Goal: Task Accomplishment & Management: Complete application form

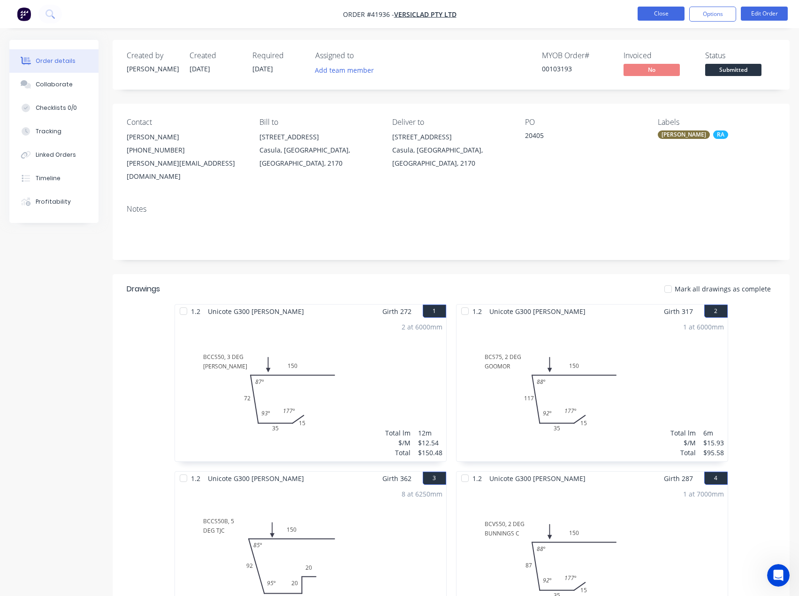
click at [665, 16] on button "Close" at bounding box center [661, 14] width 47 height 14
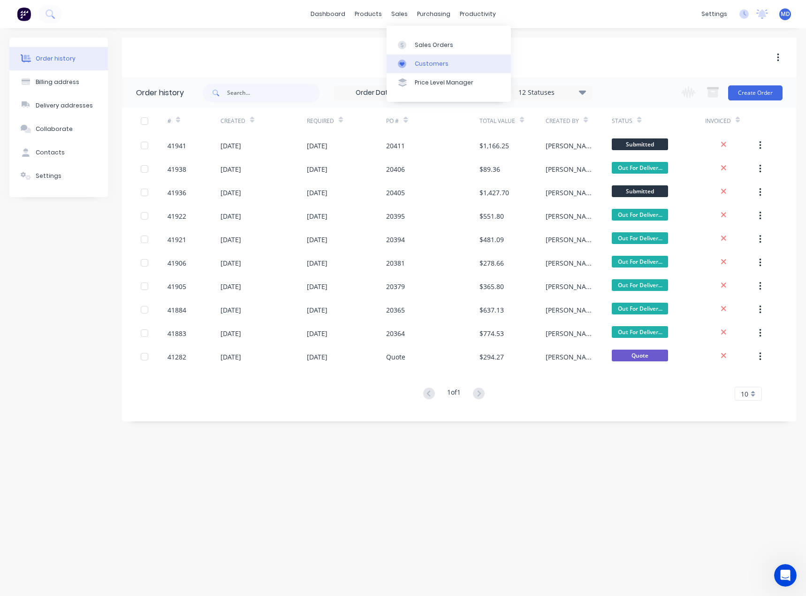
click at [433, 63] on div "Customers" at bounding box center [432, 64] width 34 height 8
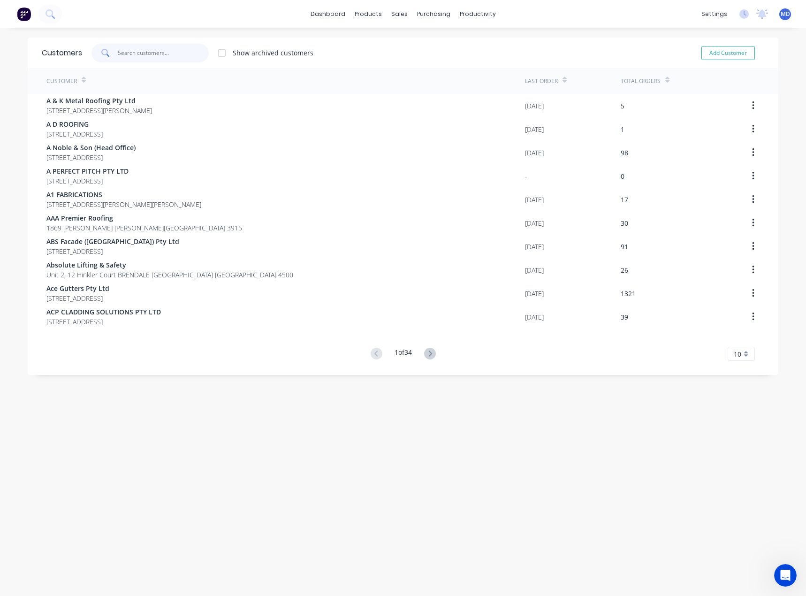
click at [175, 57] on input "text" at bounding box center [164, 53] width 92 height 19
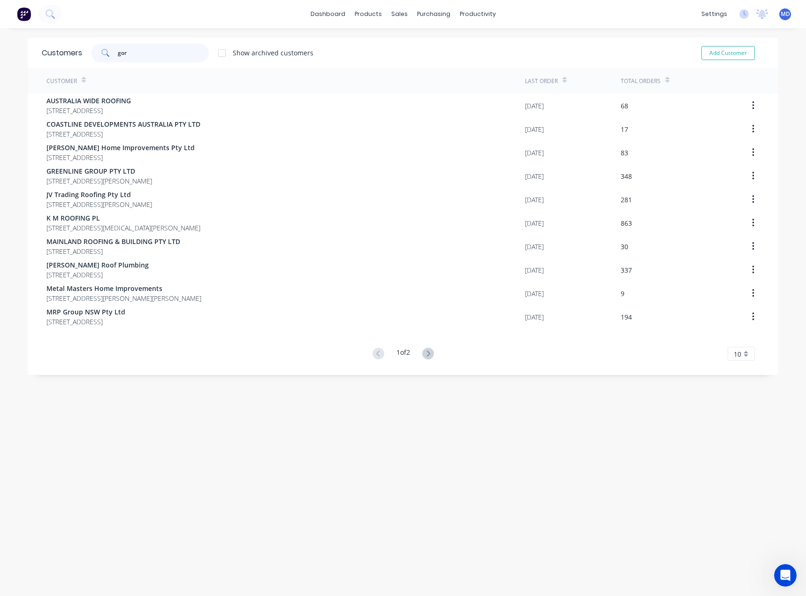
drag, startPoint x: 146, startPoint y: 53, endPoint x: 13, endPoint y: 64, distance: 133.3
click at [51, 60] on div "Customers gor Show archived customers Add Customer" at bounding box center [403, 53] width 751 height 31
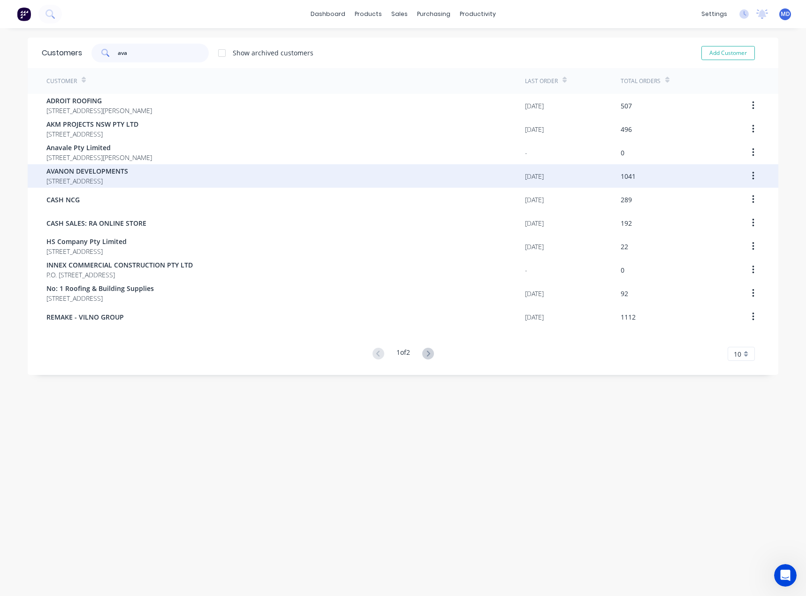
type input "ava"
click at [70, 177] on span "[STREET_ADDRESS]" at bounding box center [87, 181] width 82 height 10
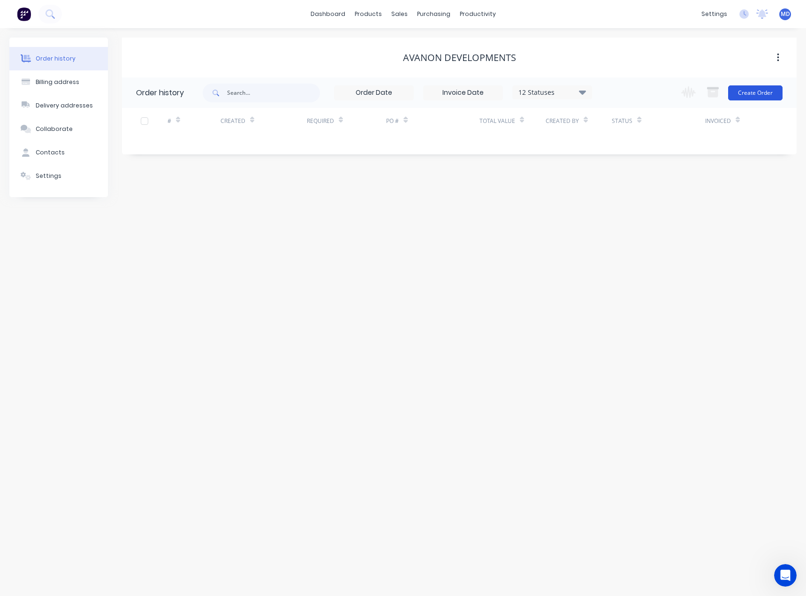
click at [755, 91] on button "Create Order" at bounding box center [756, 92] width 54 height 15
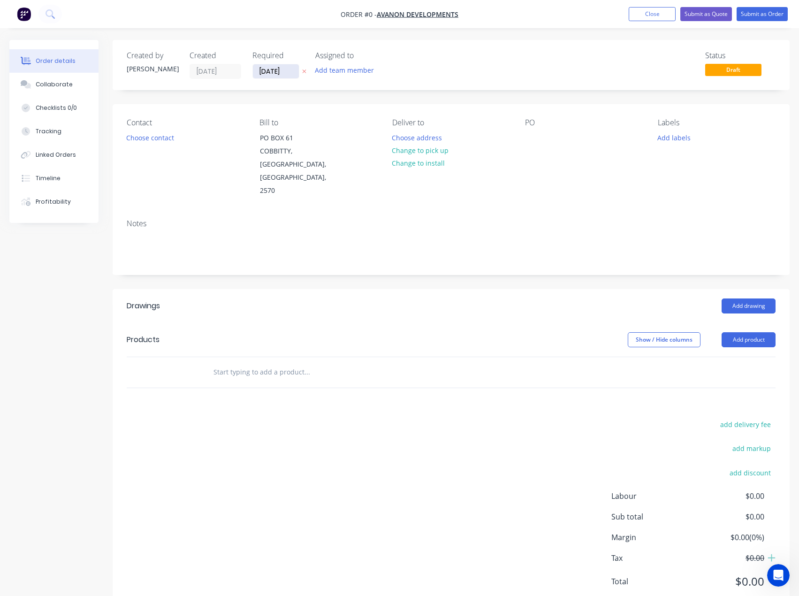
click at [279, 70] on input "[DATE]" at bounding box center [276, 71] width 46 height 14
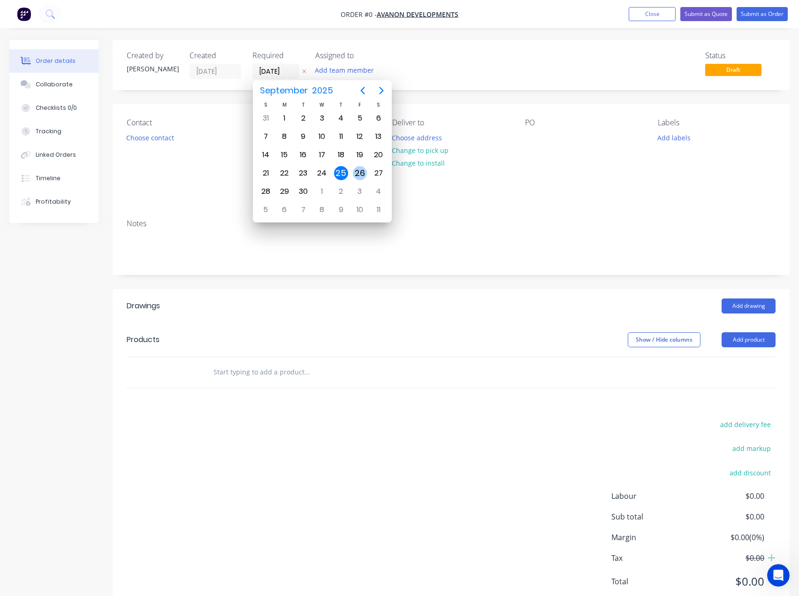
click at [358, 173] on div "26" at bounding box center [360, 173] width 14 height 14
type input "[DATE]"
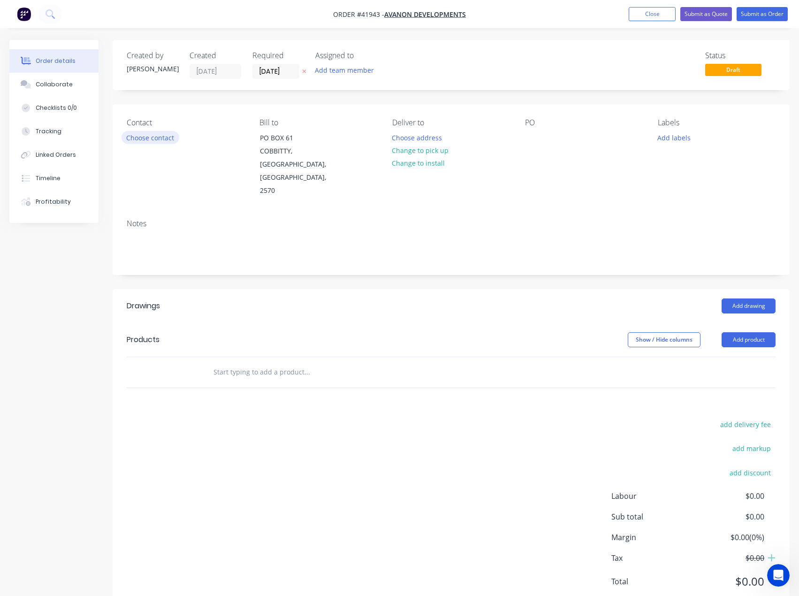
click at [152, 139] on button "Choose contact" at bounding box center [151, 137] width 58 height 13
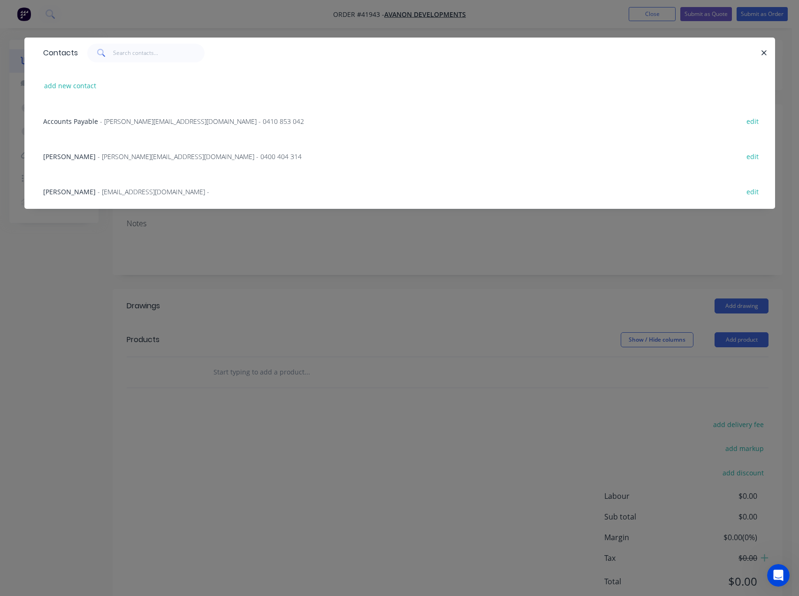
click at [62, 155] on span "[PERSON_NAME]" at bounding box center [69, 156] width 53 height 9
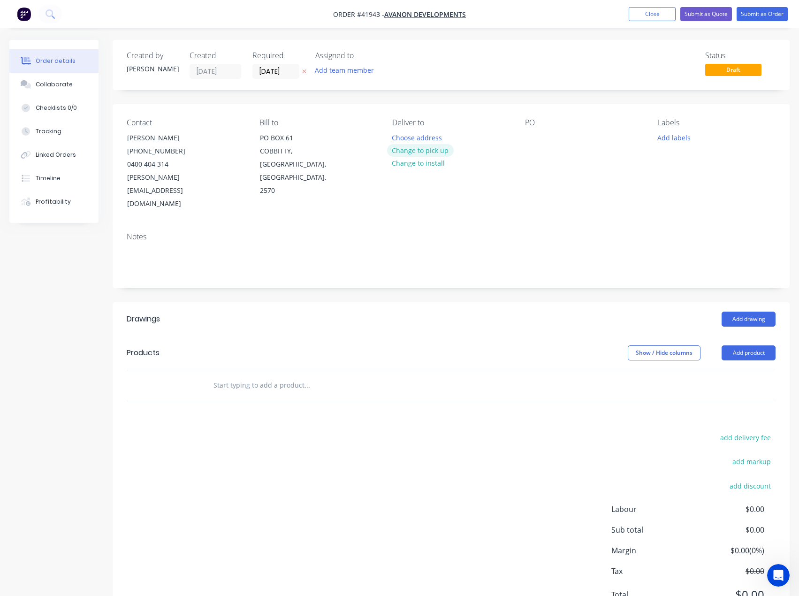
click at [417, 150] on button "Change to pick up" at bounding box center [420, 150] width 67 height 13
click at [533, 136] on div at bounding box center [532, 138] width 15 height 14
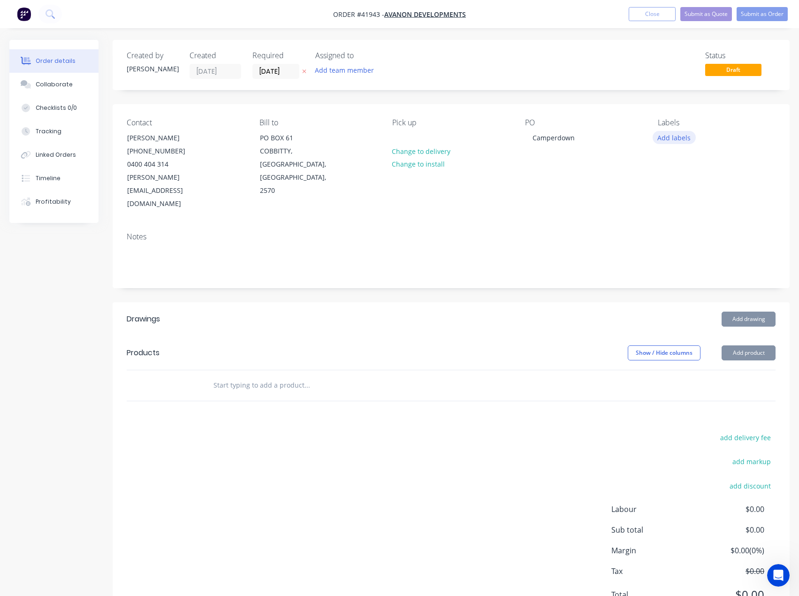
click at [676, 142] on button "Add labels" at bounding box center [674, 137] width 43 height 13
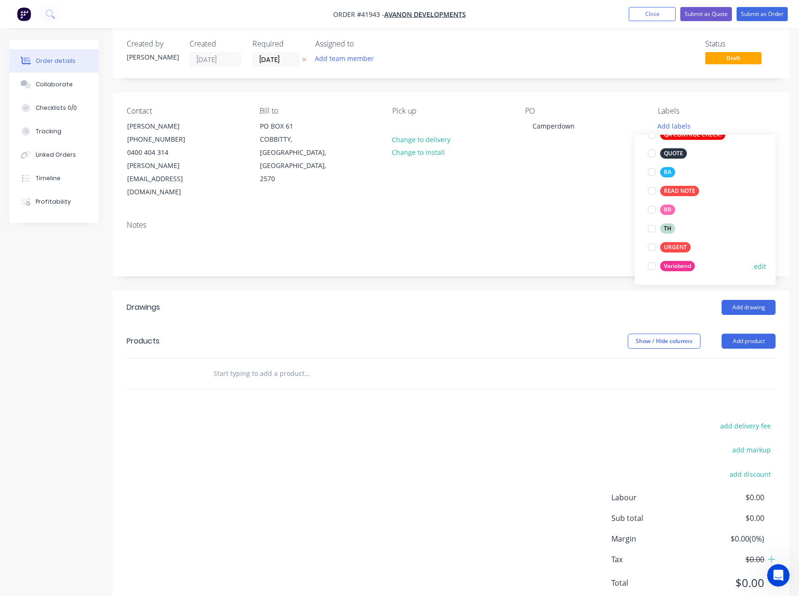
scroll to position [18, 0]
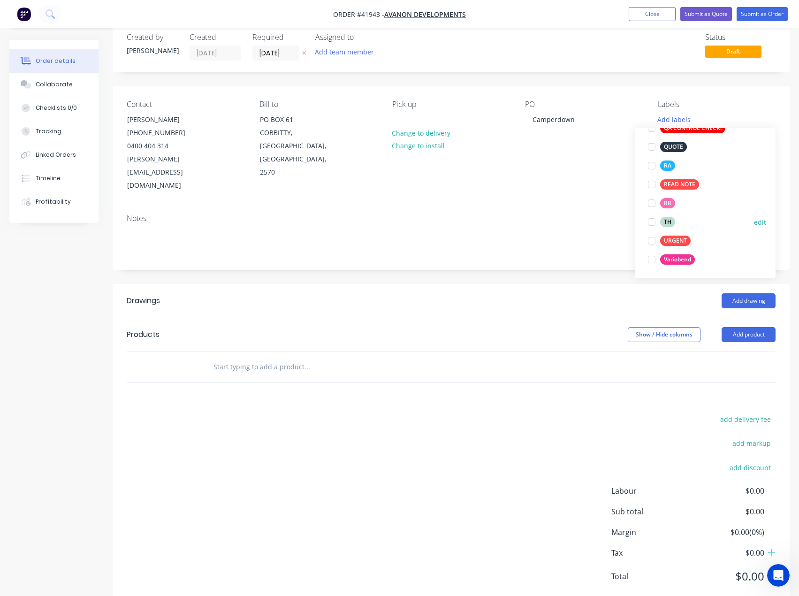
click at [651, 224] on div at bounding box center [652, 222] width 19 height 19
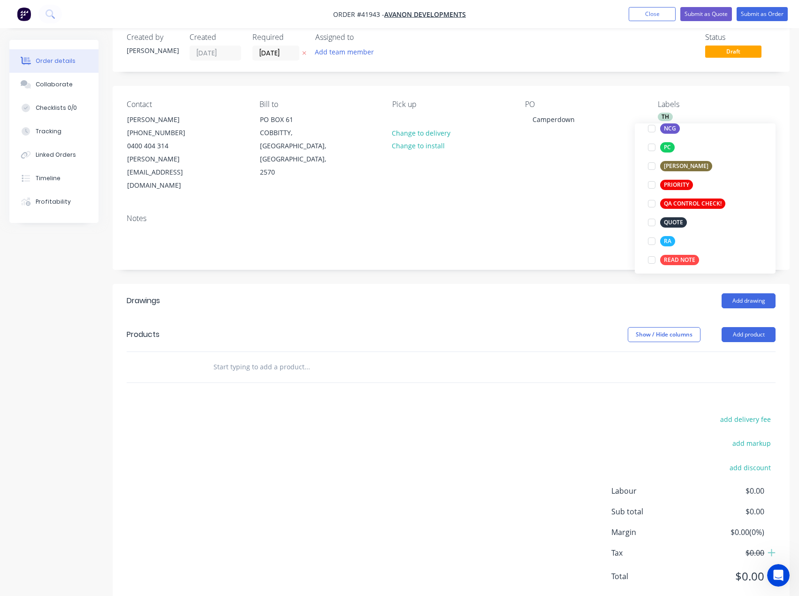
scroll to position [300, 0]
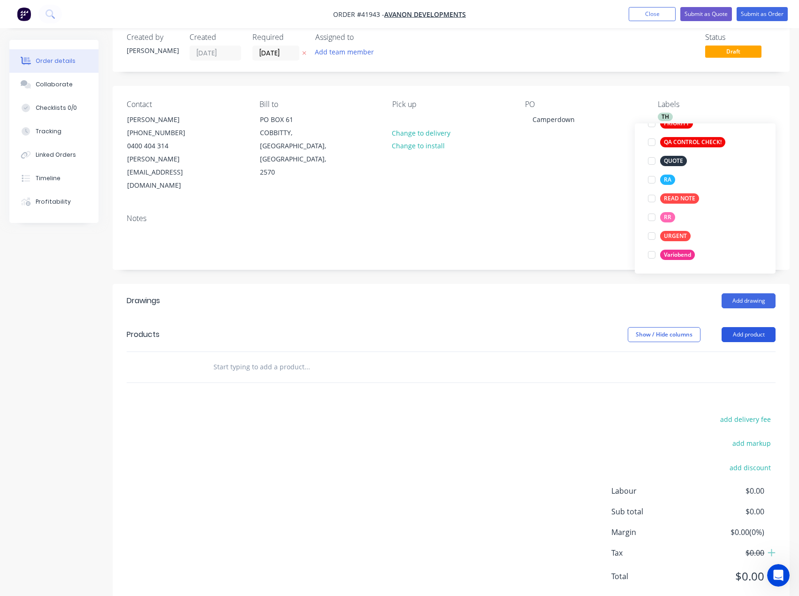
click at [747, 327] on button "Add product" at bounding box center [749, 334] width 54 height 15
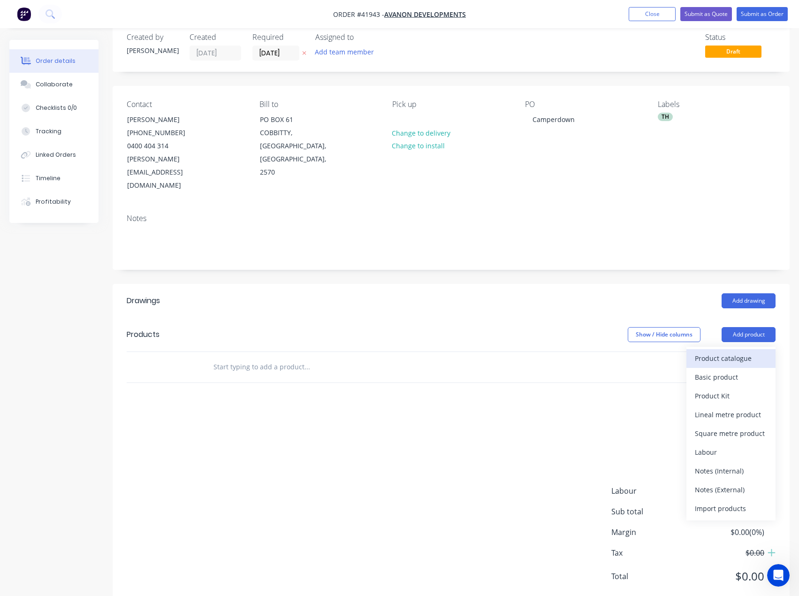
click at [741, 352] on div "Product catalogue" at bounding box center [731, 359] width 72 height 14
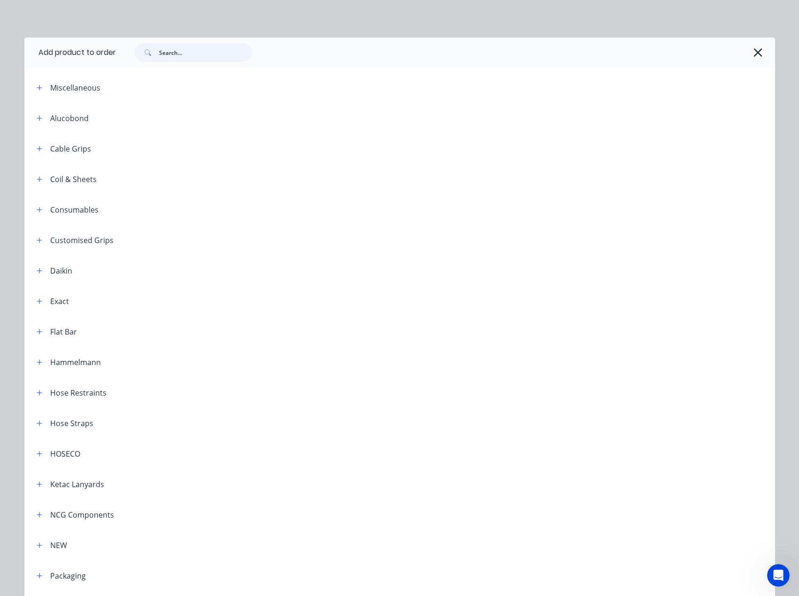
click at [196, 55] on input "text" at bounding box center [205, 52] width 93 height 19
type input "top"
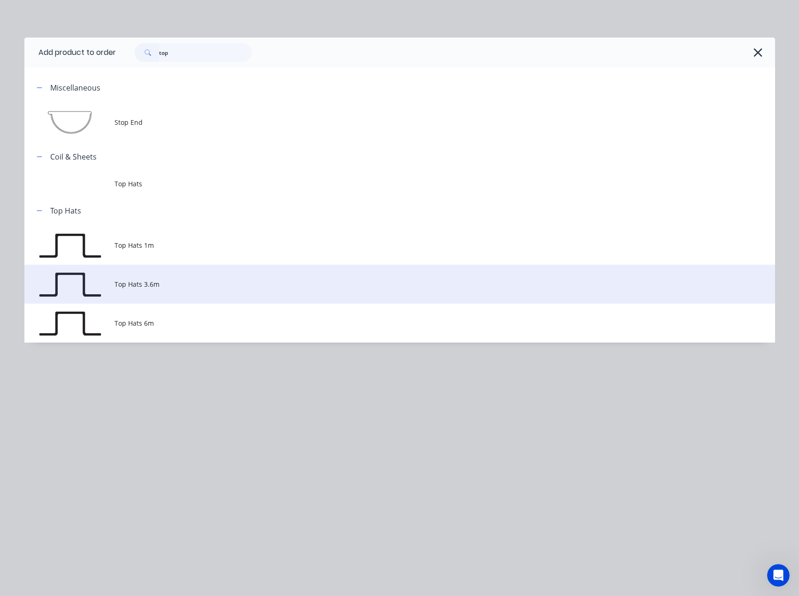
click at [155, 284] on span "Top Hats 3.6m" at bounding box center [379, 284] width 529 height 10
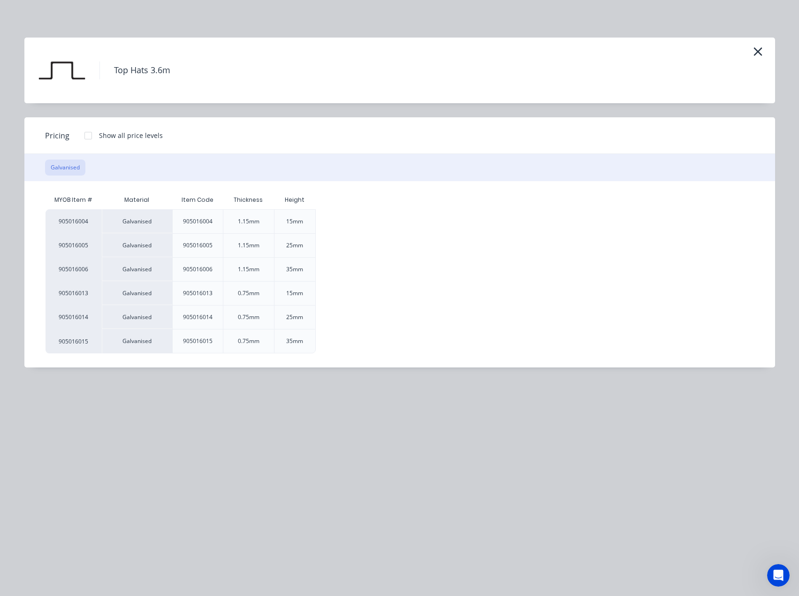
click at [300, 270] on div "35mm" at bounding box center [294, 269] width 17 height 8
click at [293, 272] on div "35mm" at bounding box center [294, 269] width 17 height 8
click at [90, 137] on div at bounding box center [88, 135] width 19 height 19
click at [393, 267] on div "$0.00" at bounding box center [392, 269] width 50 height 23
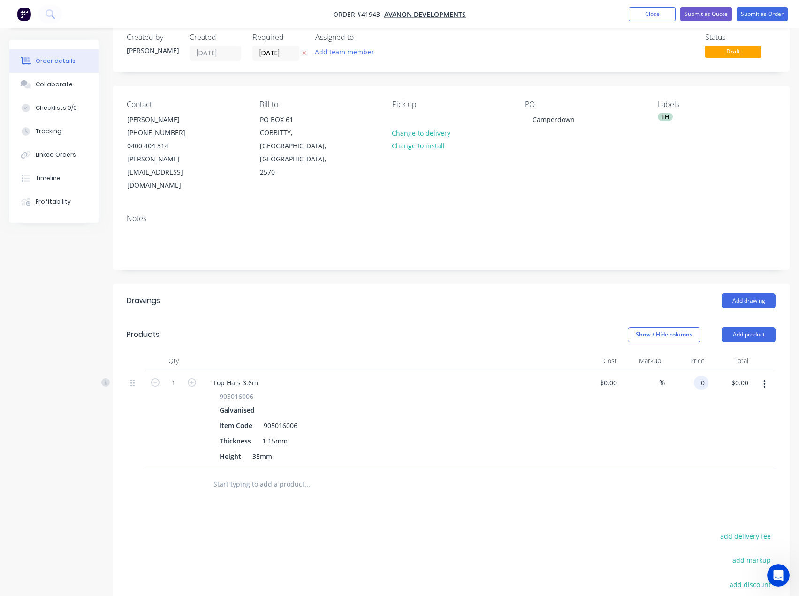
click at [699, 376] on input "0" at bounding box center [703, 383] width 11 height 14
type input "$0.00"
click at [180, 376] on input "1" at bounding box center [173, 383] width 24 height 14
type input "32"
type input "$18.11"
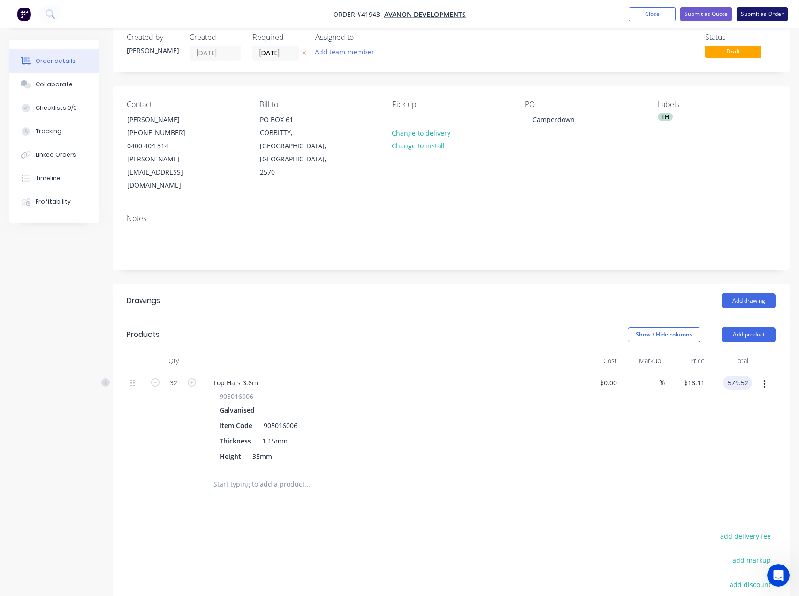
type input "$579.52"
click at [761, 17] on button "Submit as Order" at bounding box center [762, 14] width 51 height 14
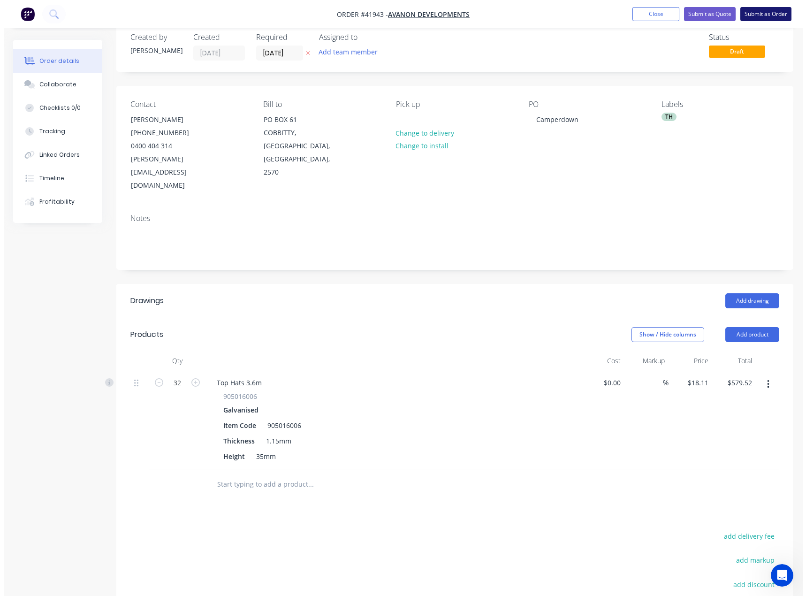
scroll to position [0, 0]
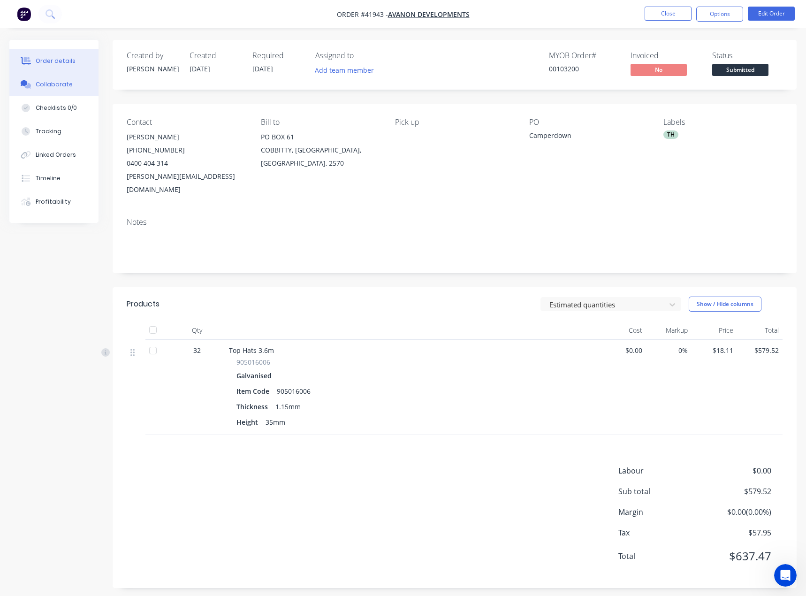
click at [61, 85] on div "Collaborate" at bounding box center [54, 84] width 37 height 8
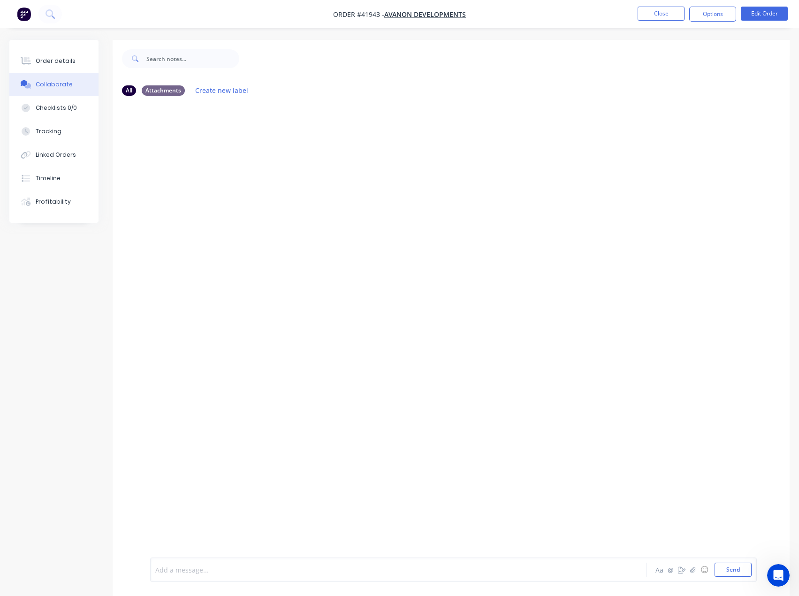
click at [194, 574] on div at bounding box center [379, 570] width 447 height 10
click at [734, 574] on button "Send" at bounding box center [733, 570] width 37 height 14
click at [56, 62] on div "Order details" at bounding box center [56, 61] width 40 height 8
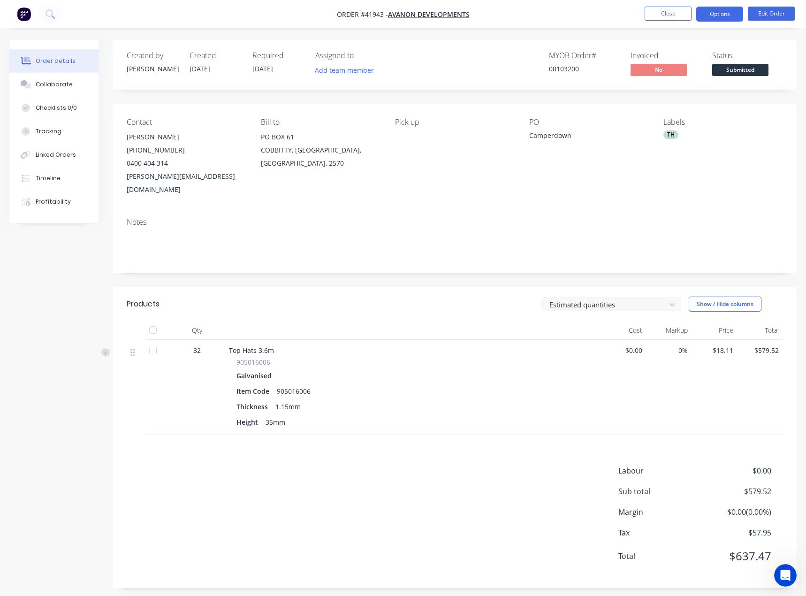
click at [715, 14] on button "Options" at bounding box center [720, 14] width 47 height 15
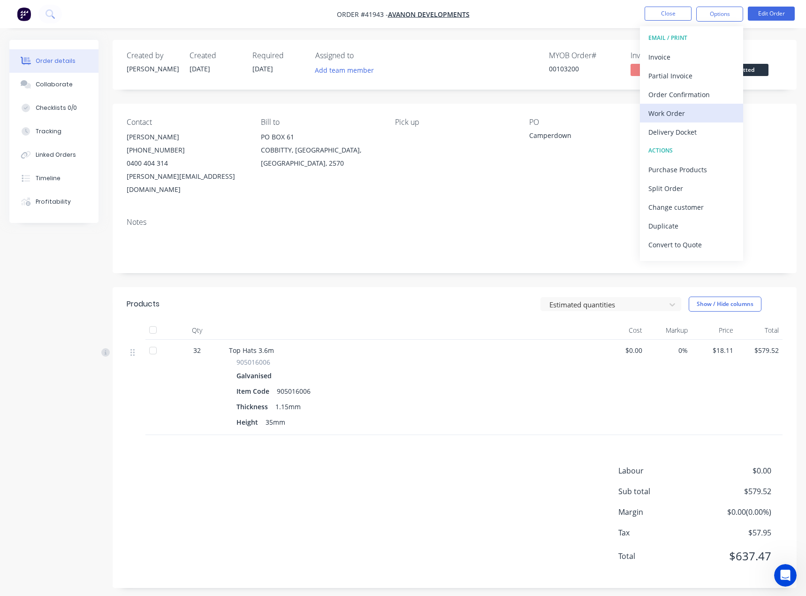
click at [673, 112] on div "Work Order" at bounding box center [692, 114] width 86 height 14
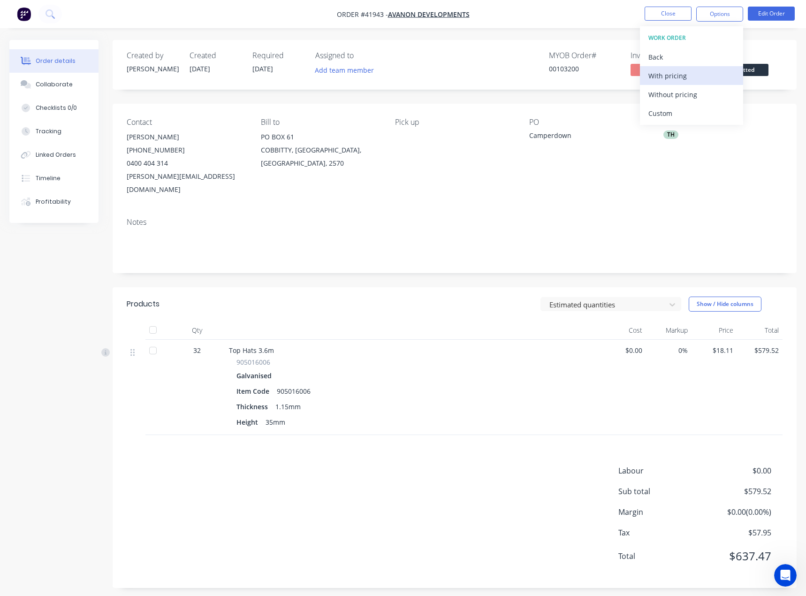
click at [670, 73] on div "With pricing" at bounding box center [692, 76] width 86 height 14
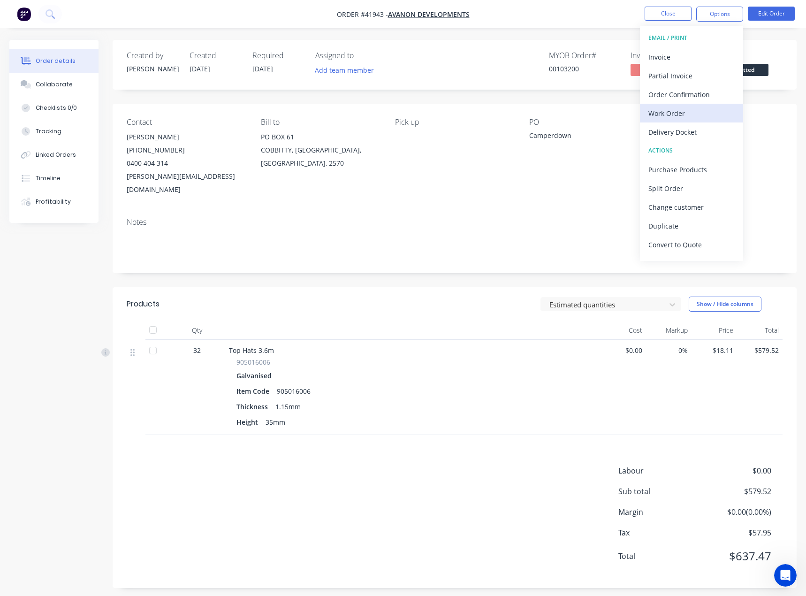
click at [673, 111] on div "Work Order" at bounding box center [692, 114] width 86 height 14
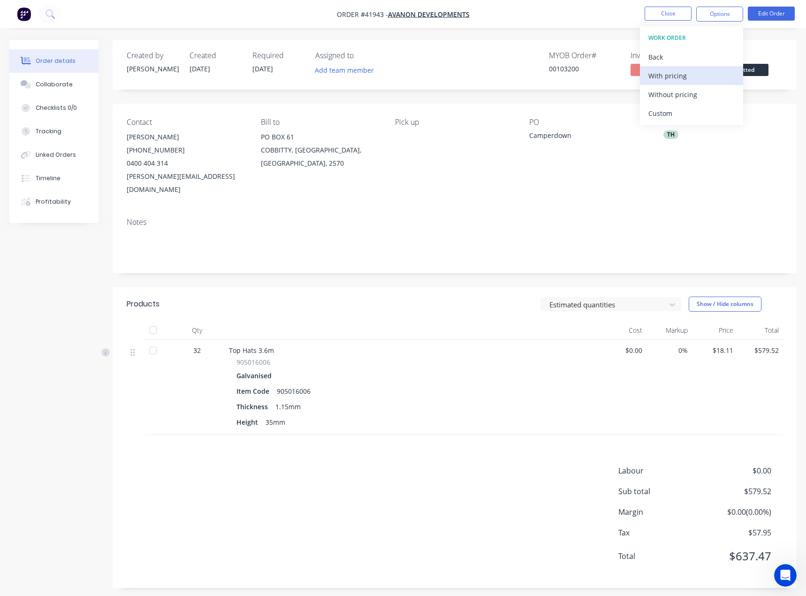
click at [674, 76] on div "With pricing" at bounding box center [692, 76] width 86 height 14
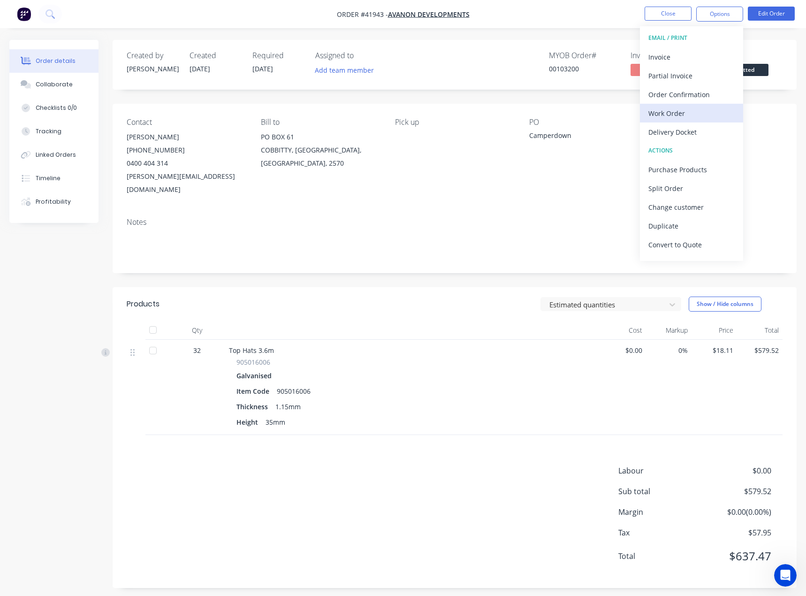
click at [668, 114] on div "Work Order" at bounding box center [692, 114] width 86 height 14
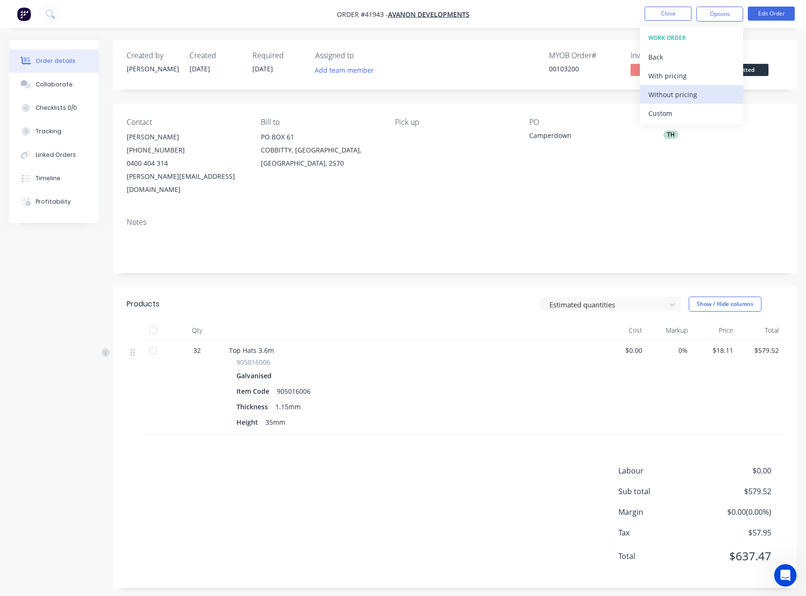
click at [662, 95] on div "Without pricing" at bounding box center [692, 95] width 86 height 14
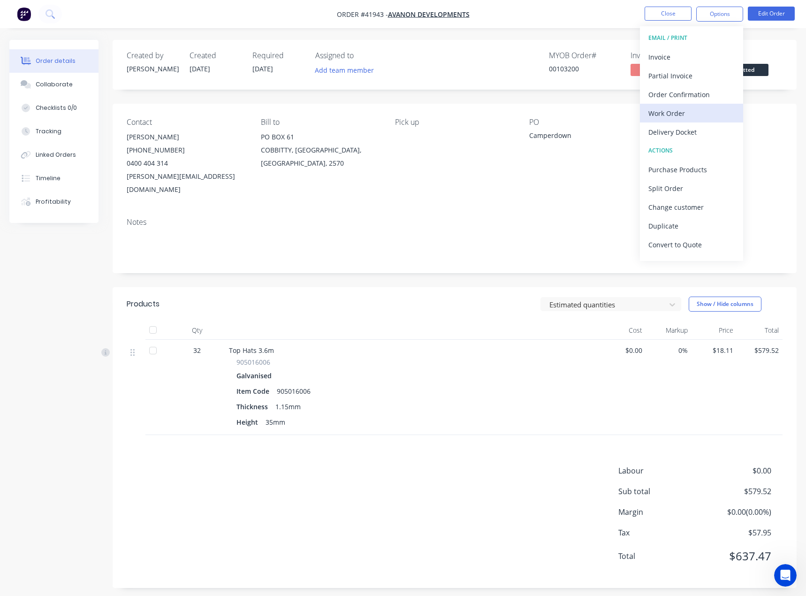
click at [668, 115] on div "Work Order" at bounding box center [692, 114] width 86 height 14
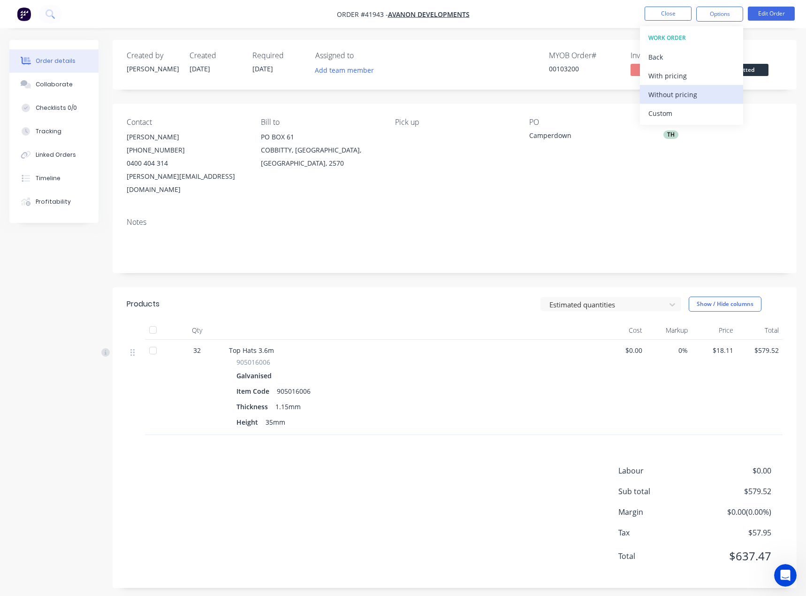
click at [674, 96] on div "Without pricing" at bounding box center [692, 95] width 86 height 14
click at [668, 12] on button "Close" at bounding box center [668, 14] width 47 height 14
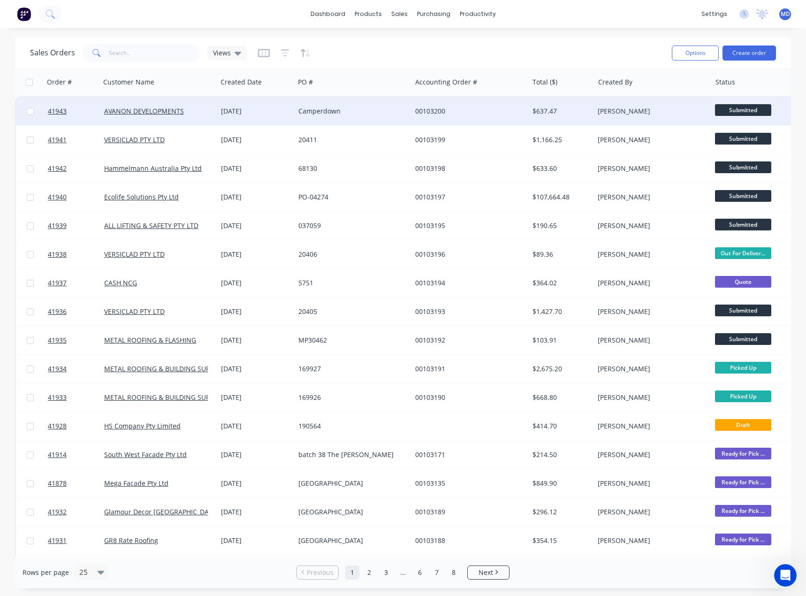
click at [270, 106] on div "[DATE]" at bounding box center [255, 111] width 77 height 28
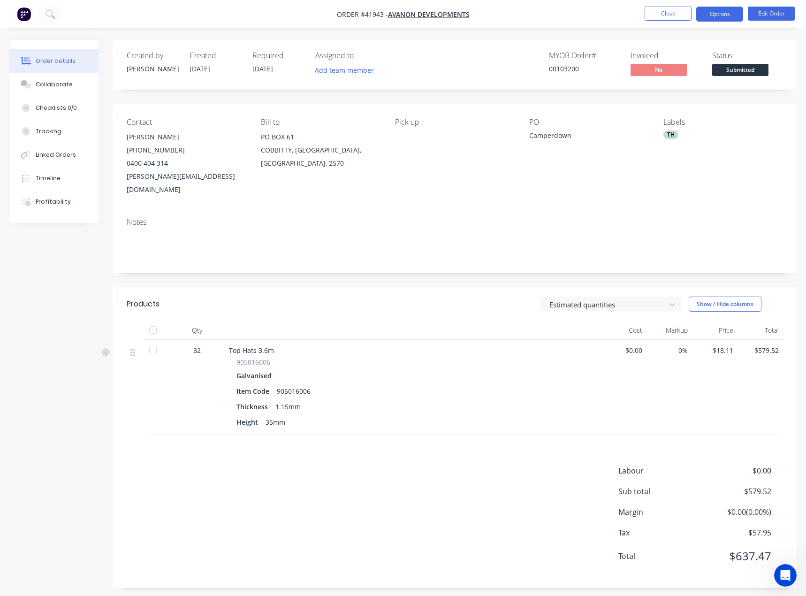
click at [715, 9] on button "Options" at bounding box center [720, 14] width 47 height 15
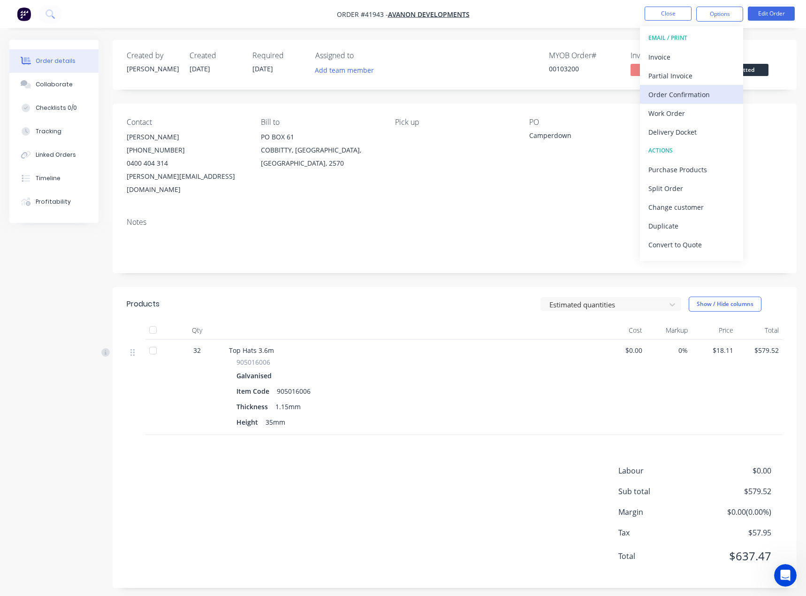
click at [676, 91] on div "Order Confirmation" at bounding box center [692, 95] width 86 height 14
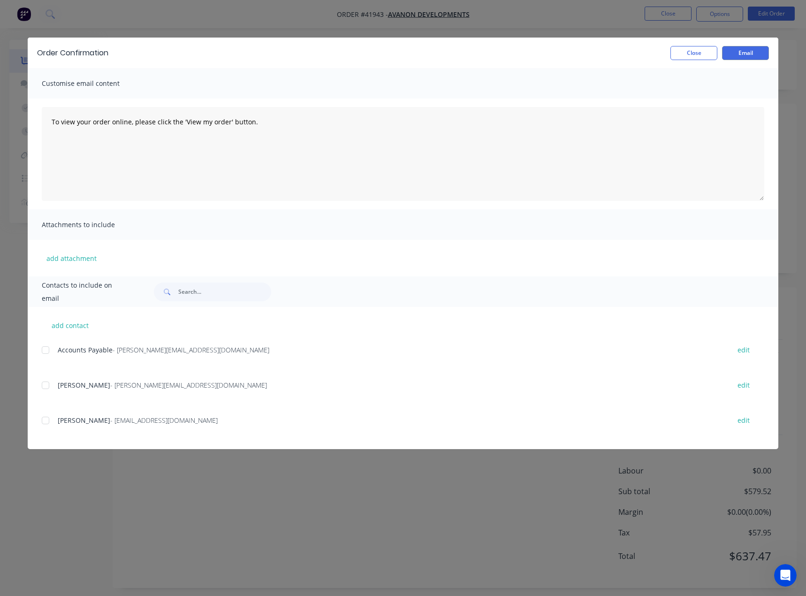
click at [45, 386] on div at bounding box center [45, 385] width 19 height 19
click at [743, 50] on button "Email" at bounding box center [745, 53] width 47 height 14
click at [693, 52] on button "Close" at bounding box center [694, 53] width 47 height 14
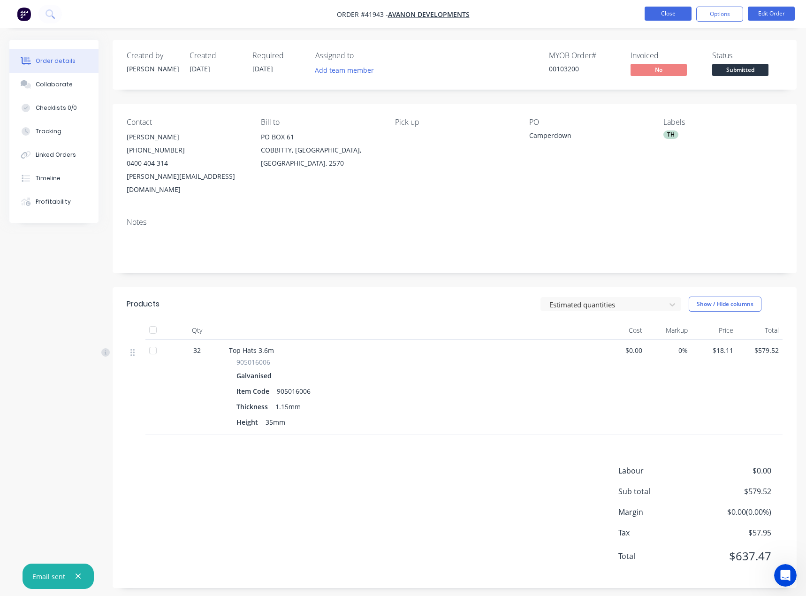
click at [662, 16] on button "Close" at bounding box center [668, 14] width 47 height 14
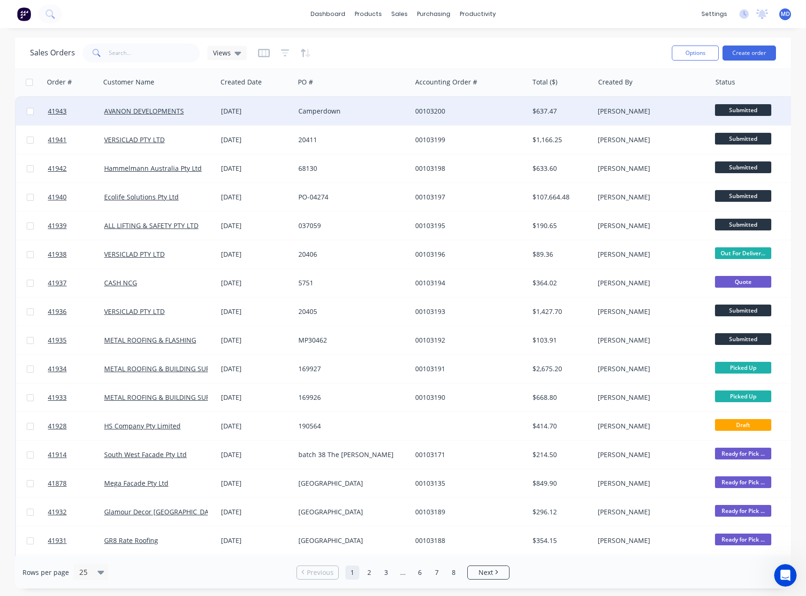
click at [376, 111] on div "Camperdown" at bounding box center [351, 111] width 104 height 9
